Goal: Task Accomplishment & Management: Manage account settings

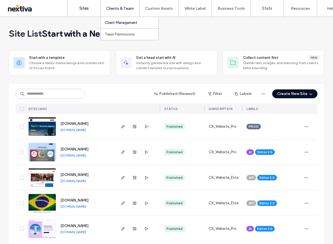
click at [120, 22] on label "Client Management" at bounding box center [121, 23] width 32 height 4
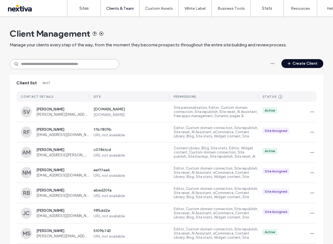
click at [77, 65] on input at bounding box center [64, 64] width 109 height 10
type input "*"
click at [310, 110] on icon "button" at bounding box center [312, 112] width 4 height 4
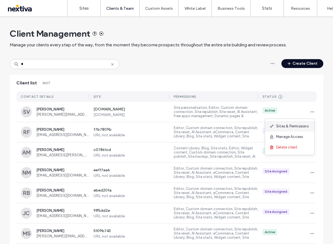
click at [300, 124] on span "Sites & Permissions" at bounding box center [292, 126] width 32 height 6
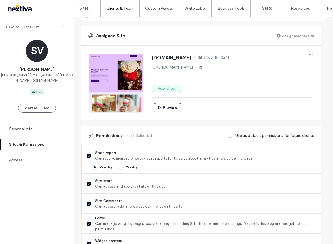
scroll to position [44, 0]
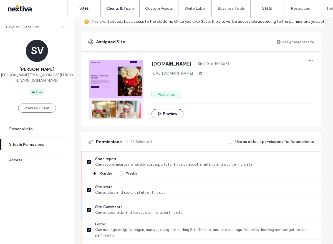
click at [80, 12] on link "Sites" at bounding box center [83, 8] width 33 height 17
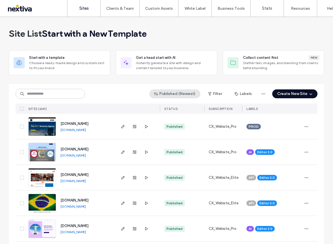
click at [165, 92] on button "Published (Newest)" at bounding box center [174, 93] width 51 height 9
click at [121, 92] on div "Published (Newest) Filter Labels Create New Site" at bounding box center [167, 94] width 302 height 11
click at [307, 127] on span "button" at bounding box center [306, 126] width 9 height 9
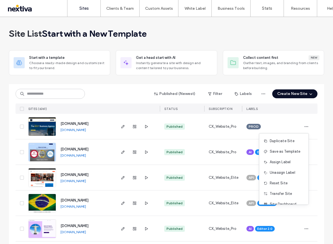
click at [130, 97] on div "Published (Newest) Filter Labels Create New Site" at bounding box center [167, 94] width 302 height 11
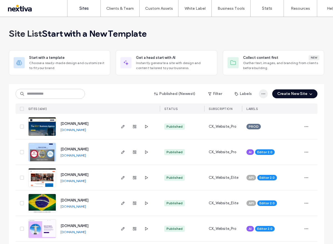
click at [263, 93] on icon "button" at bounding box center [263, 94] width 4 height 4
click at [295, 93] on button "Create New Site" at bounding box center [294, 93] width 45 height 9
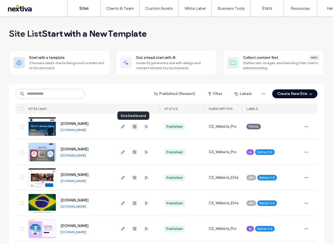
click at [133, 128] on use "button" at bounding box center [134, 126] width 3 height 3
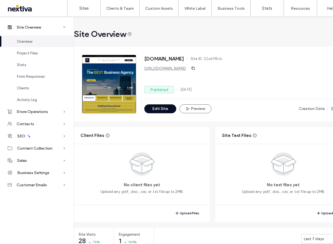
click at [163, 67] on link "[URL][DOMAIN_NAME]" at bounding box center [165, 68] width 42 height 5
click at [81, 10] on label "Sites" at bounding box center [83, 8] width 9 height 5
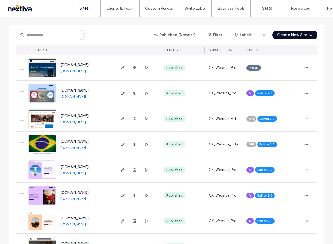
scroll to position [59, 0]
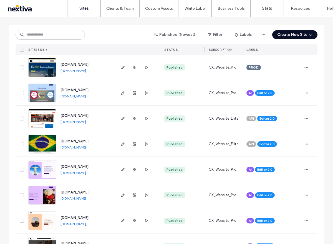
click at [86, 97] on link "[DOMAIN_NAME]" at bounding box center [73, 96] width 26 height 4
click at [133, 120] on use "button" at bounding box center [134, 118] width 3 height 3
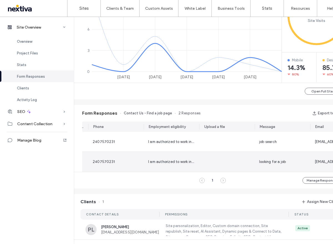
scroll to position [0, 350]
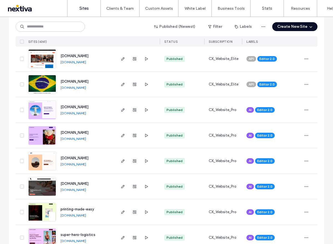
click at [86, 165] on link "[DOMAIN_NAME]" at bounding box center [73, 164] width 26 height 4
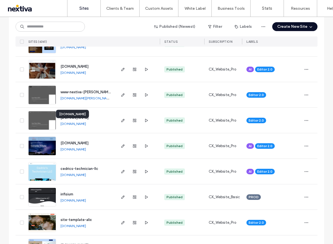
click at [86, 124] on link "[DOMAIN_NAME]" at bounding box center [73, 124] width 26 height 4
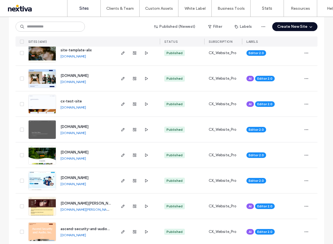
scroll to position [536, 0]
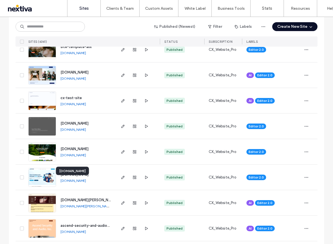
click at [86, 180] on link "[DOMAIN_NAME]" at bounding box center [73, 180] width 26 height 4
click at [86, 154] on link "[DOMAIN_NAME]" at bounding box center [73, 155] width 26 height 4
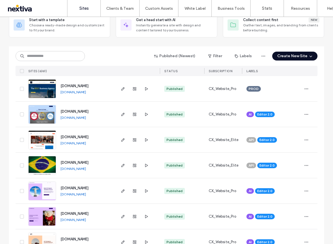
scroll to position [0, 0]
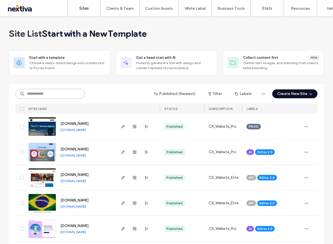
click at [56, 93] on input at bounding box center [50, 94] width 69 height 10
type input "****"
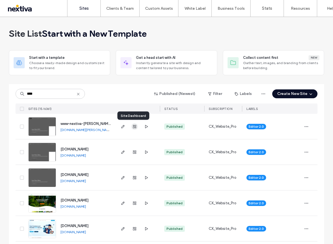
click at [134, 128] on icon "button" at bounding box center [134, 126] width 4 height 4
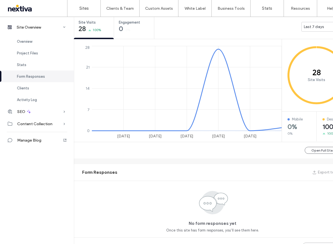
scroll to position [199, 0]
